Goal: Information Seeking & Learning: Learn about a topic

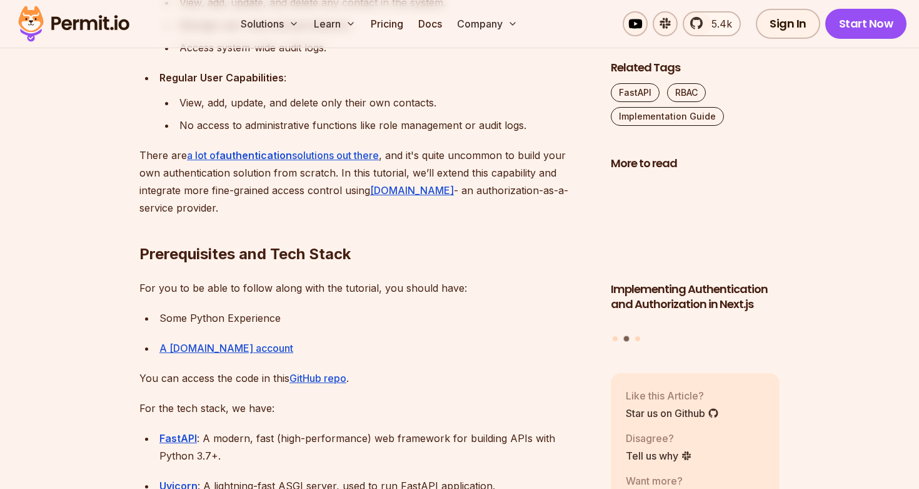
scroll to position [985, 0]
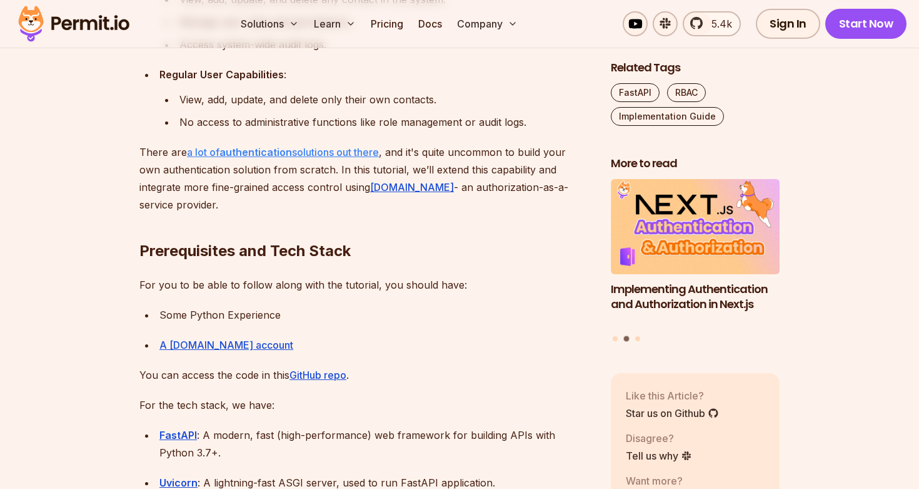
click at [369, 155] on link "a lot of authentication solutions out there" at bounding box center [283, 152] width 192 height 13
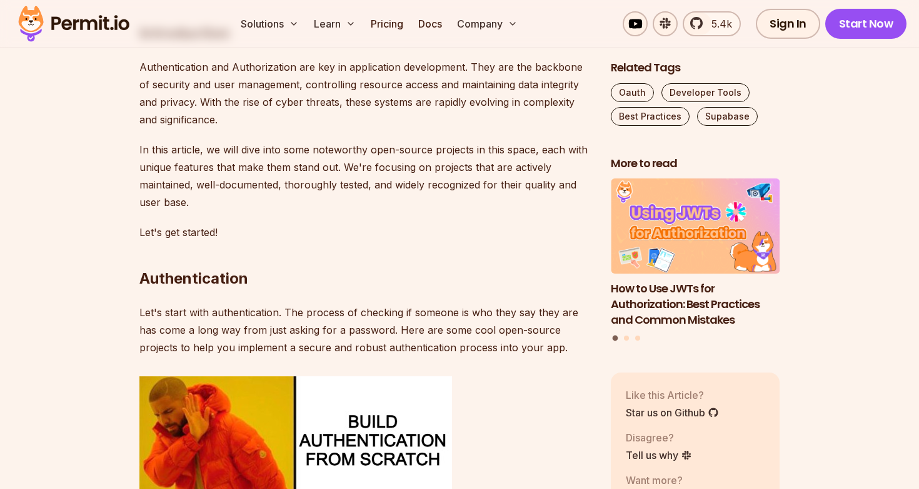
scroll to position [798, 0]
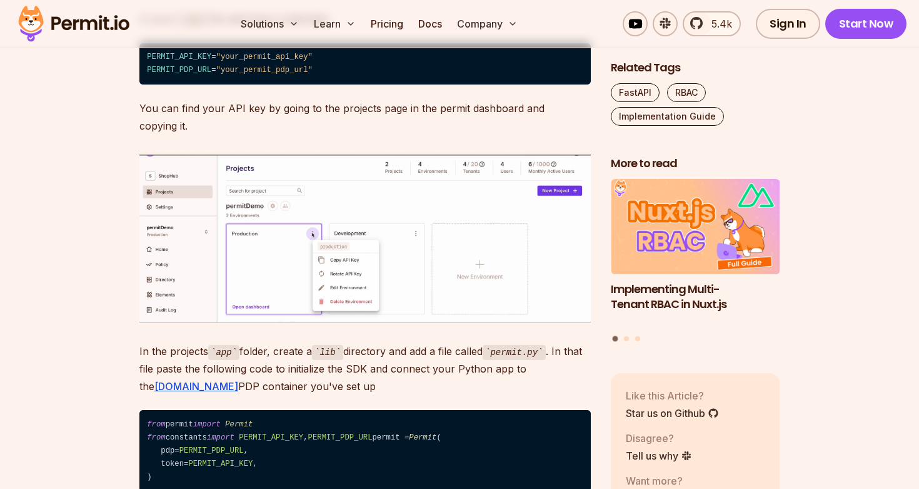
scroll to position [5680, 0]
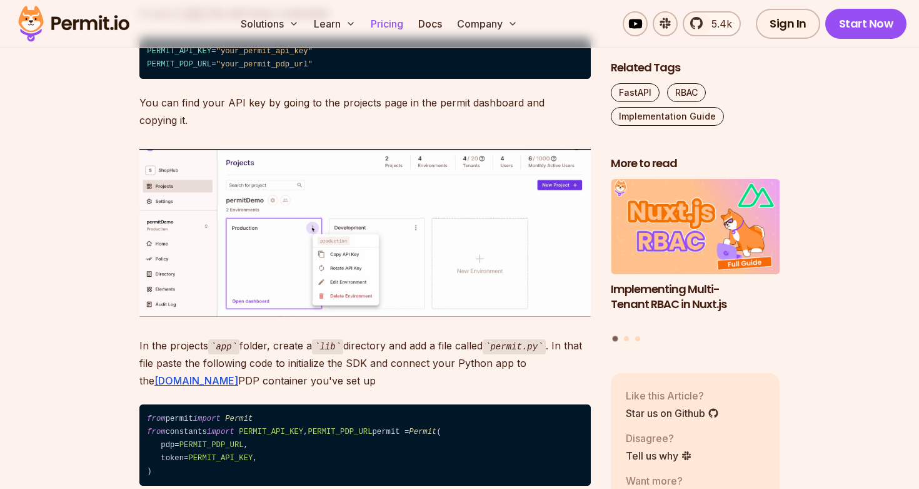
click at [395, 21] on link "Pricing" at bounding box center [387, 23] width 43 height 25
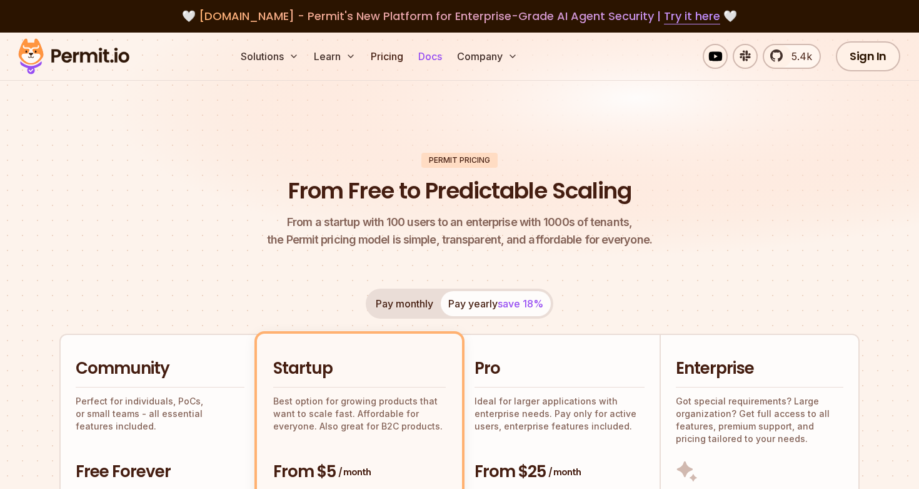
click at [430, 54] on link "Docs" at bounding box center [430, 56] width 34 height 25
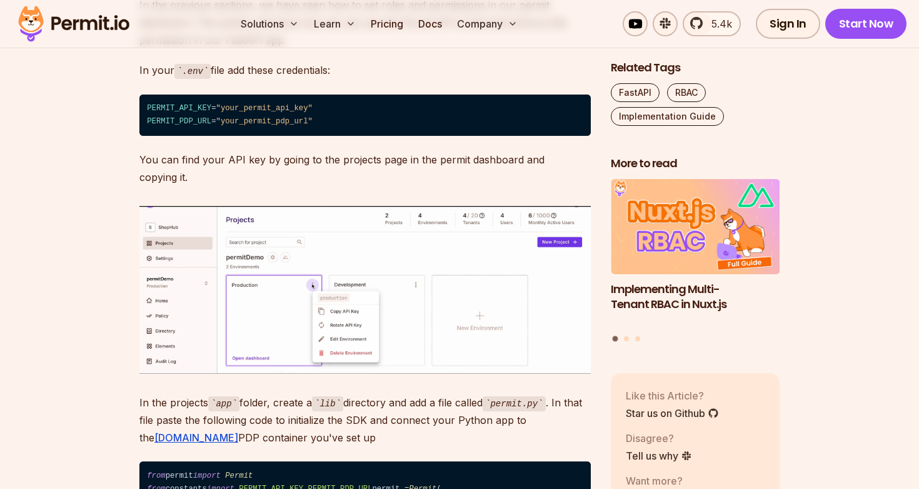
scroll to position [5680, 0]
